Goal: Task Accomplishment & Management: Use online tool/utility

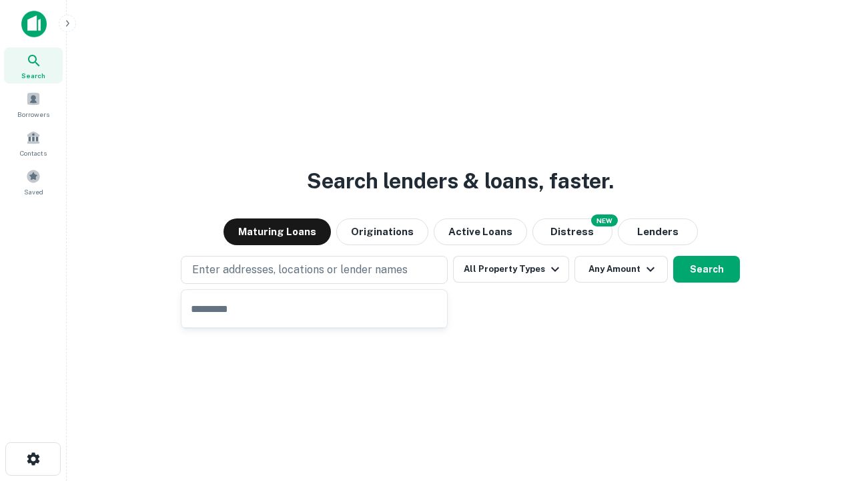
type input "**********"
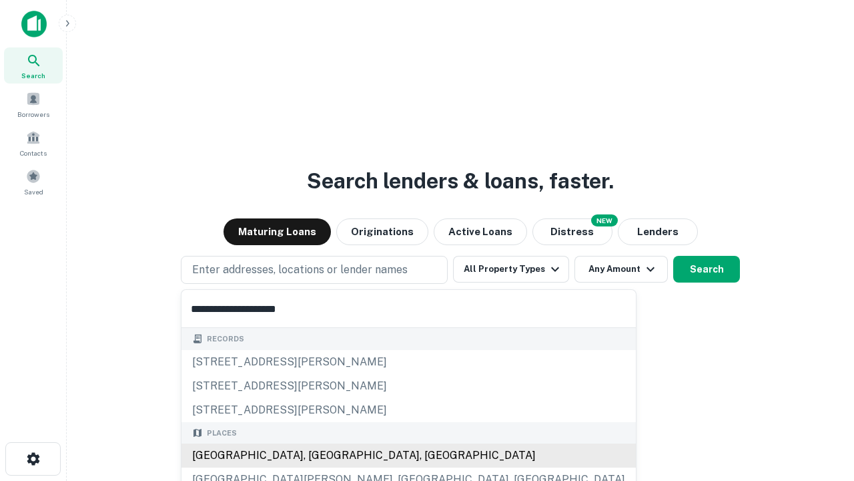
click at [319, 455] on div "Santa Monica, CA, USA" at bounding box center [409, 455] width 455 height 24
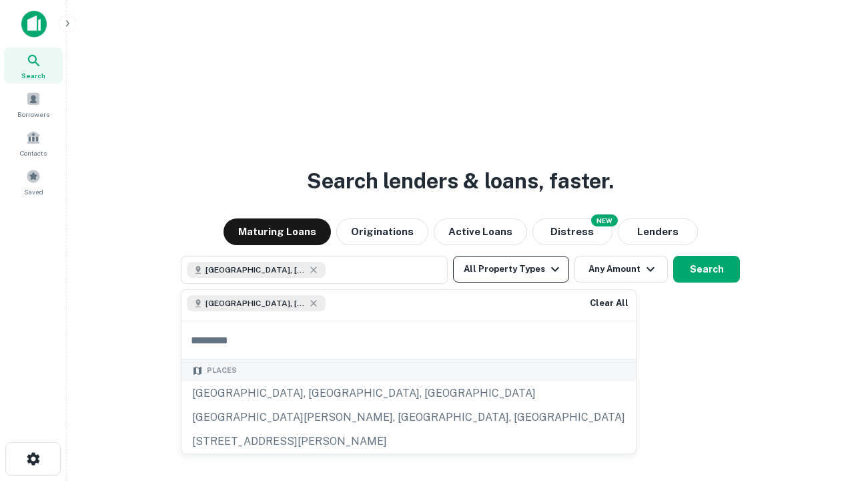
click at [511, 269] on button "All Property Types" at bounding box center [511, 269] width 116 height 27
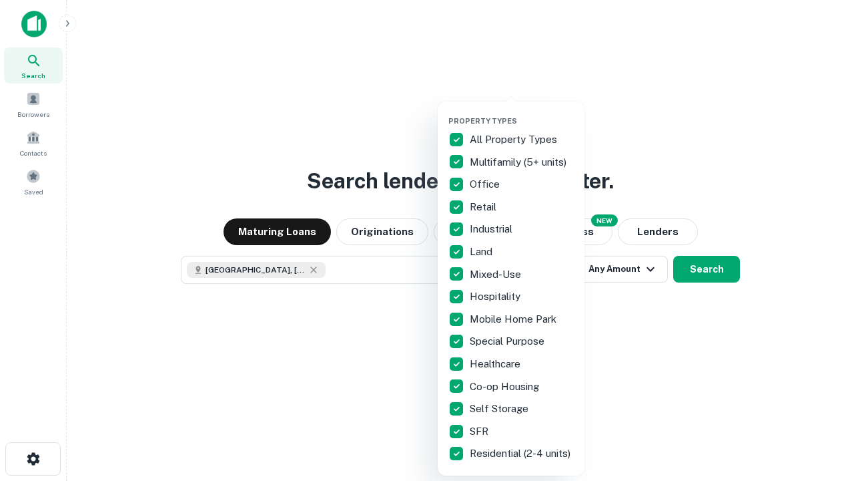
click at [522, 112] on button "button" at bounding box center [522, 112] width 147 height 1
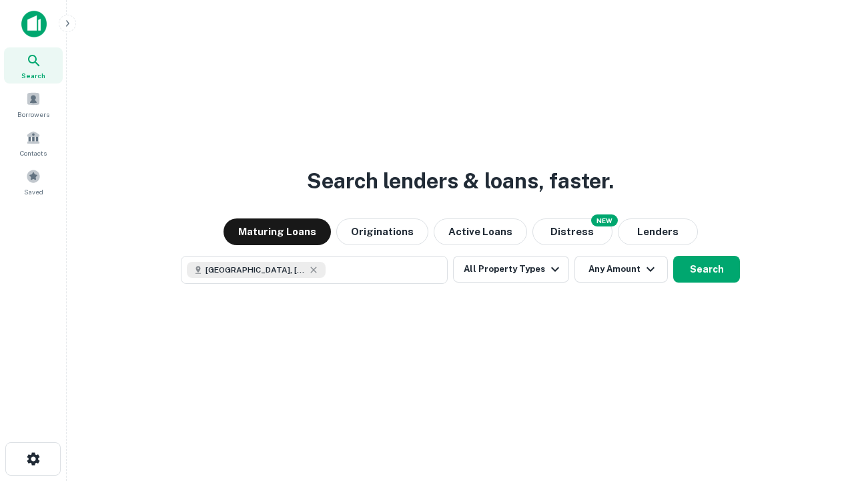
scroll to position [21, 0]
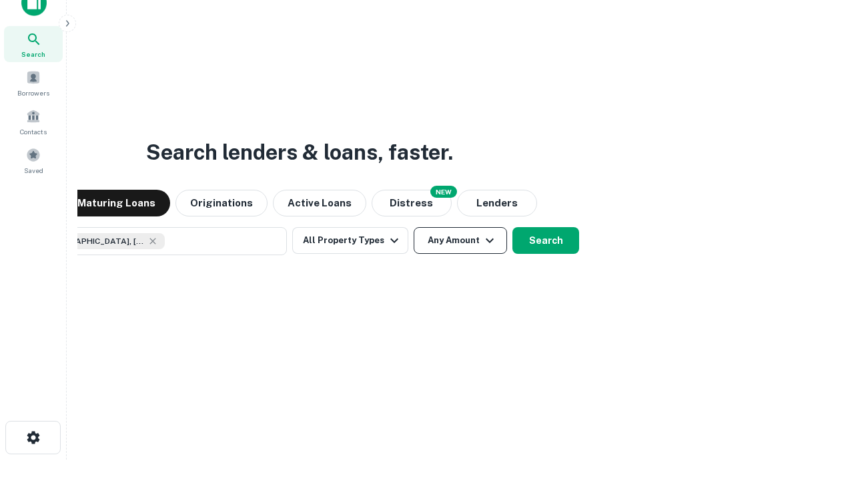
click at [414, 227] on button "Any Amount" at bounding box center [460, 240] width 93 height 27
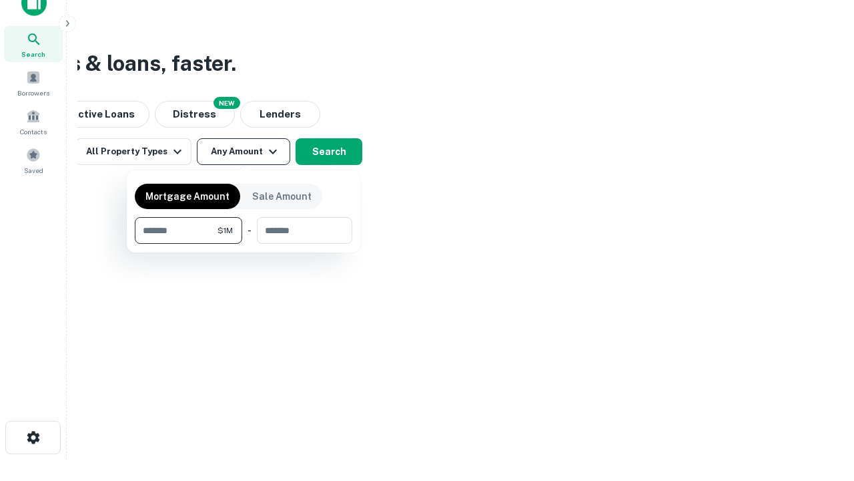
type input "*******"
click at [244, 244] on button "button" at bounding box center [244, 244] width 218 height 1
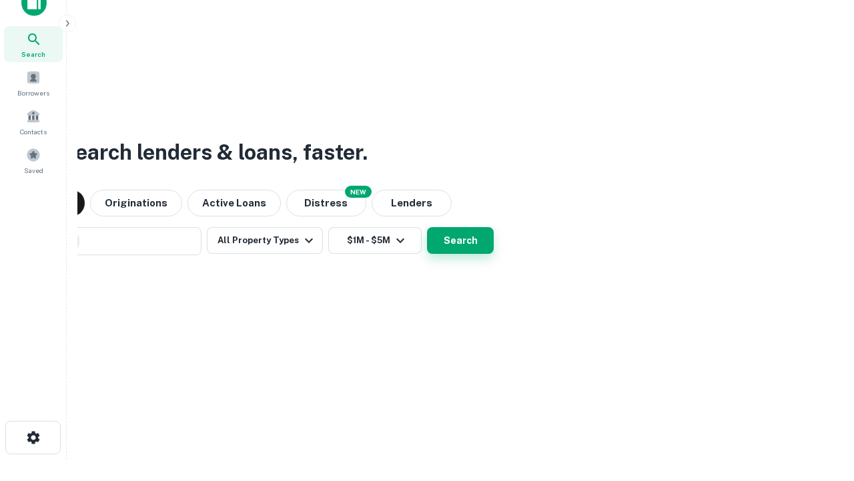
click at [427, 227] on button "Search" at bounding box center [460, 240] width 67 height 27
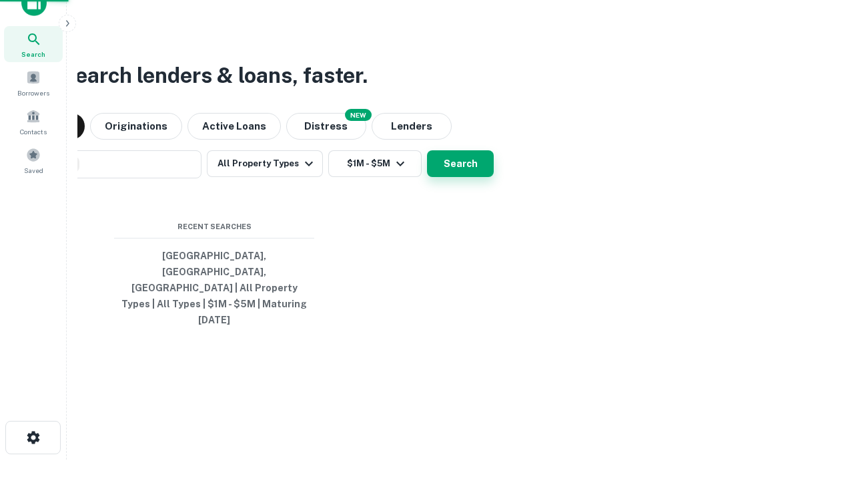
scroll to position [35, 378]
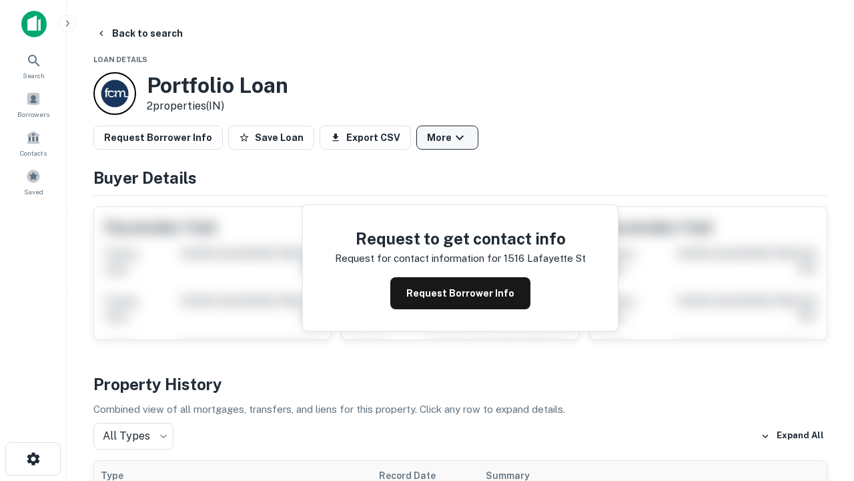
click at [447, 138] on button "More" at bounding box center [448, 137] width 62 height 24
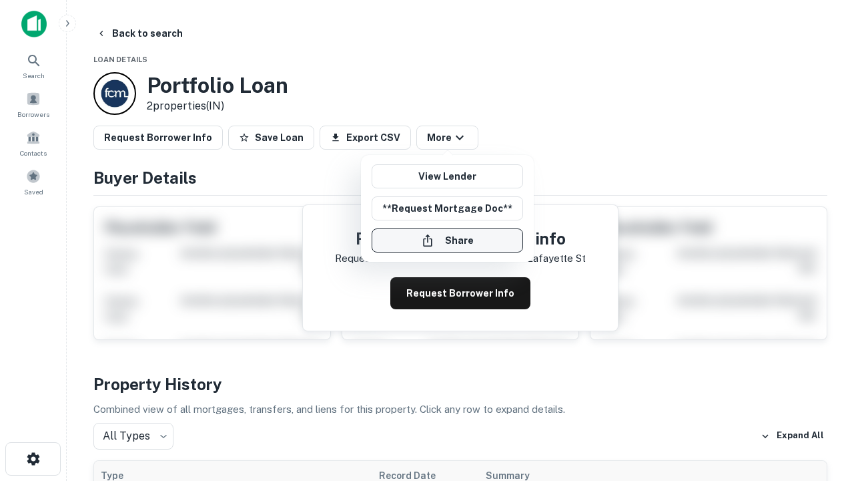
click at [447, 240] on button "Share" at bounding box center [448, 240] width 152 height 24
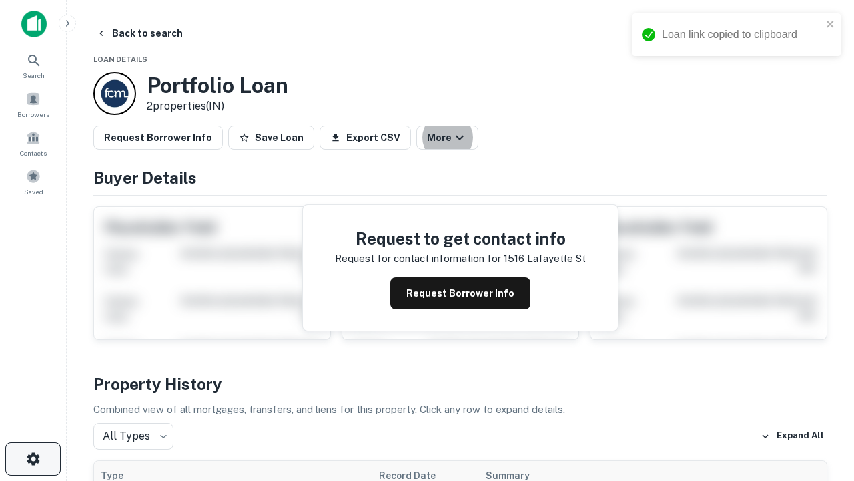
click at [33, 459] on icon "button" at bounding box center [33, 459] width 16 height 16
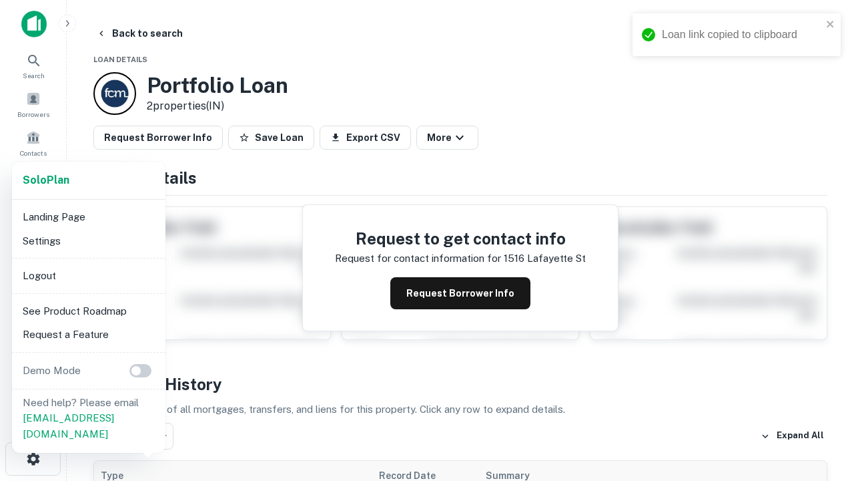
click at [88, 275] on li "Logout" at bounding box center [88, 276] width 143 height 24
